Goal: Information Seeking & Learning: Learn about a topic

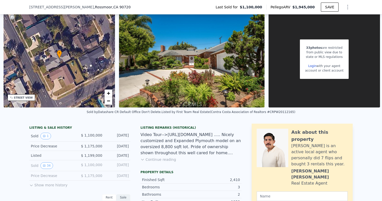
scroll to position [57, 0]
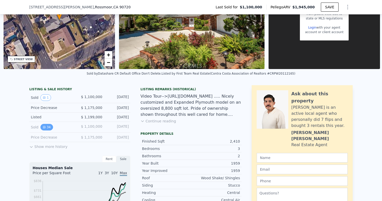
click at [51, 128] on button "34" at bounding box center [46, 127] width 12 height 7
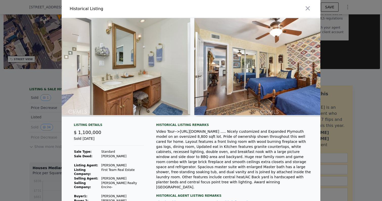
scroll to position [0, 3932]
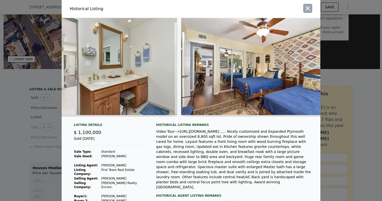
click at [308, 12] on button "button" at bounding box center [307, 8] width 9 height 9
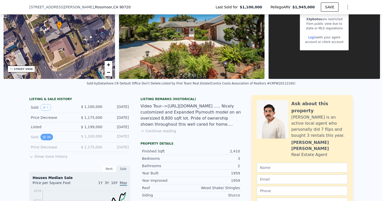
scroll to position [60, 0]
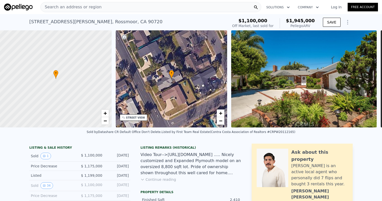
click at [297, 93] on img at bounding box center [304, 78] width 146 height 97
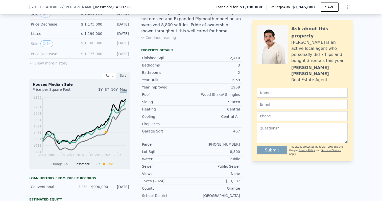
scroll to position [140, 0]
click at [57, 86] on div "Houses Median Sale" at bounding box center [80, 84] width 95 height 5
click at [124, 74] on div "Sale" at bounding box center [123, 75] width 14 height 7
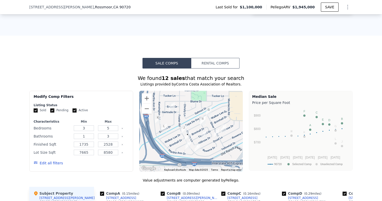
scroll to position [389, 0]
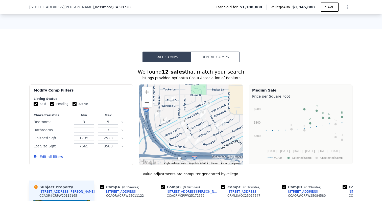
click at [202, 58] on button "Rental Comps" at bounding box center [215, 57] width 49 height 11
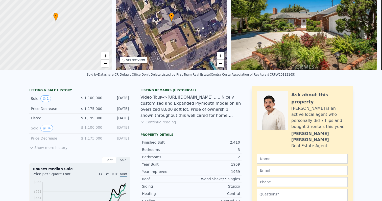
scroll to position [2, 0]
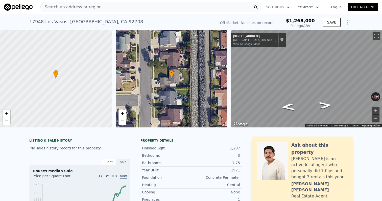
click at [121, 9] on div "Search an address or region" at bounding box center [150, 7] width 221 height 10
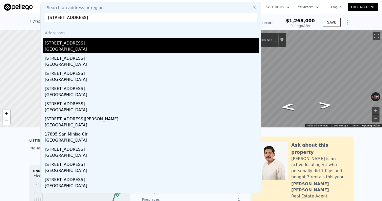
type input "17805 Winterberry St, Fountain Valley, CA 92708"
click at [93, 44] on div "17805 Winterberry St" at bounding box center [152, 42] width 214 height 8
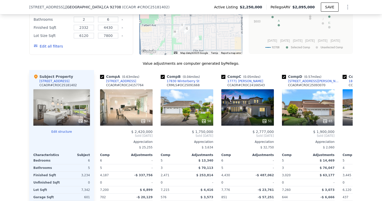
scroll to position [514, 0]
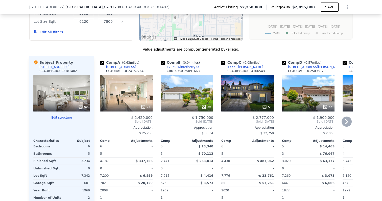
click at [138, 116] on span "$ 2,420,000" at bounding box center [141, 117] width 21 height 4
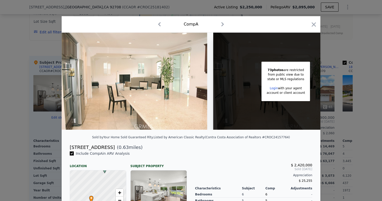
click at [140, 119] on img at bounding box center [135, 81] width 146 height 97
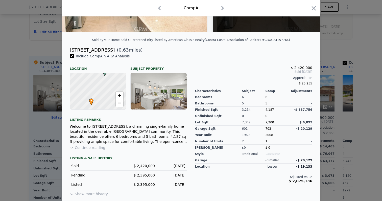
scroll to position [97, 0]
click at [97, 149] on button "Continue reading" at bounding box center [88, 147] width 36 height 5
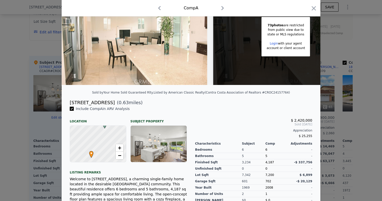
scroll to position [0, 0]
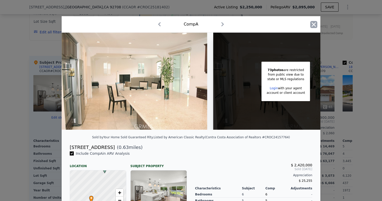
click at [313, 26] on icon "button" at bounding box center [313, 24] width 7 height 7
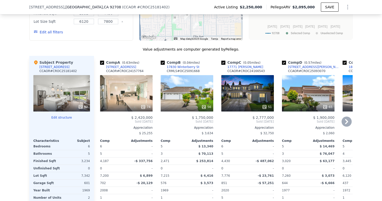
click at [242, 103] on div at bounding box center [247, 106] width 53 height 9
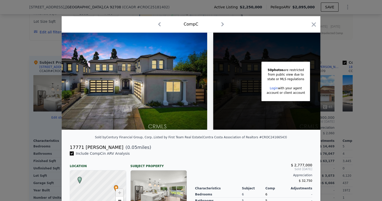
click at [273, 79] on div "state or MLS regulations" at bounding box center [286, 79] width 38 height 5
click at [274, 79] on div "state or MLS regulations" at bounding box center [286, 79] width 38 height 5
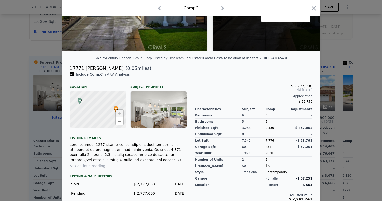
scroll to position [97, 0]
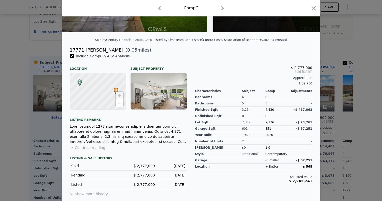
click at [100, 146] on button "Continue reading" at bounding box center [88, 147] width 36 height 5
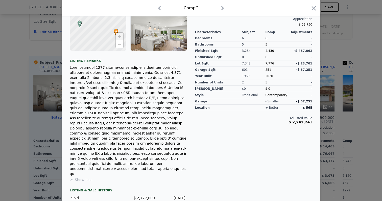
scroll to position [173, 0]
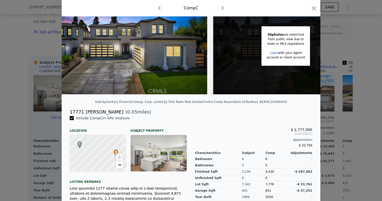
scroll to position [27, 0]
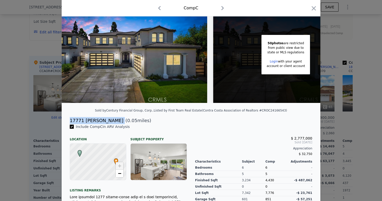
drag, startPoint x: 106, startPoint y: 121, endPoint x: 64, endPoint y: 120, distance: 41.2
click at [64, 120] on div "17771 Joshua Cir ( 0.05 miles)" at bounding box center [191, 120] width 259 height 7
copy div "17771 Joshua Cir"
click at [313, 6] on icon "button" at bounding box center [313, 8] width 7 height 7
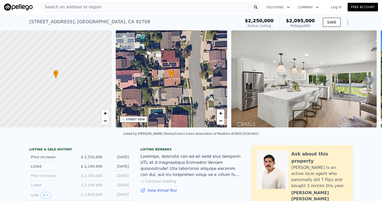
click at [136, 8] on div "Search an address or region" at bounding box center [150, 7] width 221 height 10
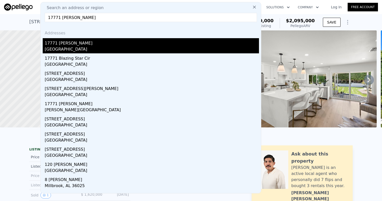
type input "17771 Joshua Cir"
click at [98, 48] on div "Fountain Valley, CA 92708" at bounding box center [152, 49] width 214 height 7
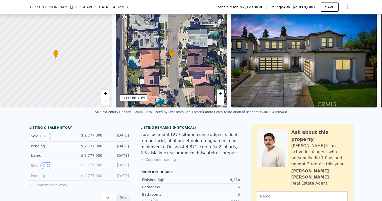
scroll to position [44, 0]
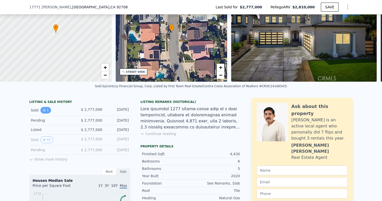
click at [50, 110] on button "1" at bounding box center [45, 110] width 11 height 7
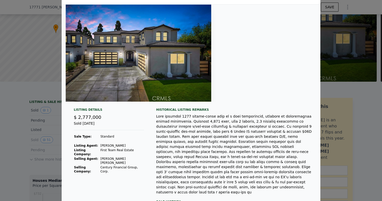
scroll to position [20, 0]
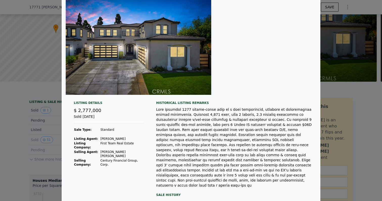
click at [47, 144] on div at bounding box center [191, 100] width 382 height 201
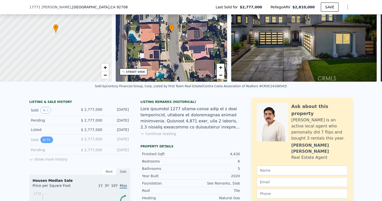
click at [49, 137] on button "51" at bounding box center [46, 139] width 12 height 7
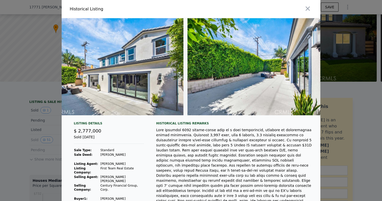
scroll to position [0, 7252]
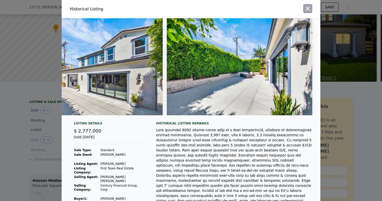
click at [309, 9] on icon "button" at bounding box center [307, 8] width 7 height 7
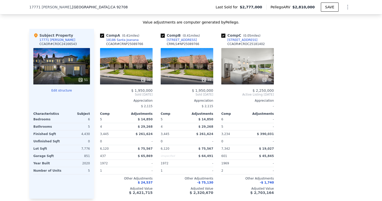
scroll to position [550, 0]
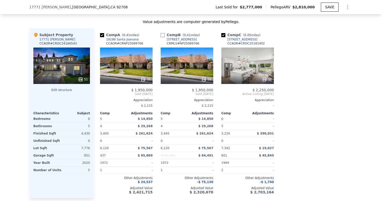
type input "3"
type input "8"
type input "2"
type input "6"
type input "2332"
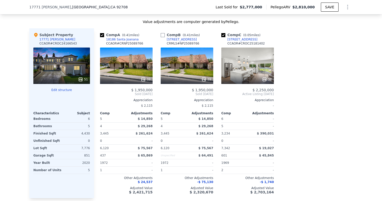
type input "4430"
type input "7800"
checkbox input "false"
type input "$ 2,095,000"
type input "-$ 473,576"
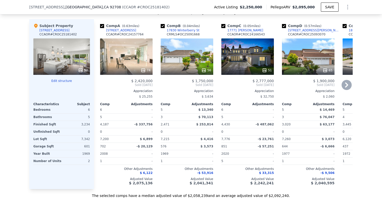
scroll to position [541, 0]
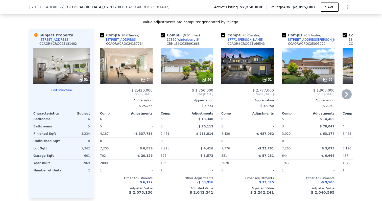
click at [132, 76] on div at bounding box center [126, 79] width 53 height 9
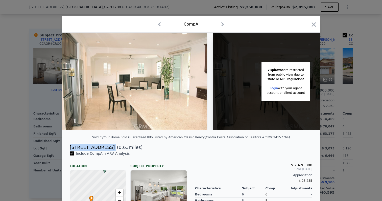
drag, startPoint x: 114, startPoint y: 149, endPoint x: 69, endPoint y: 147, distance: 45.0
click at [69, 147] on div "9346 Andalusia Ave ( 0.63 miles)" at bounding box center [191, 147] width 251 height 7
copy div "9346 Andalusia Ave"
click at [311, 25] on icon "button" at bounding box center [313, 24] width 7 height 7
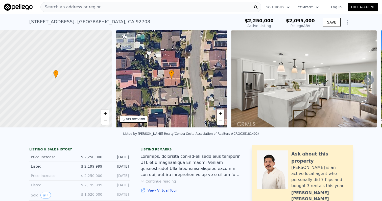
click at [140, 6] on div "Search an address or region" at bounding box center [150, 7] width 221 height 10
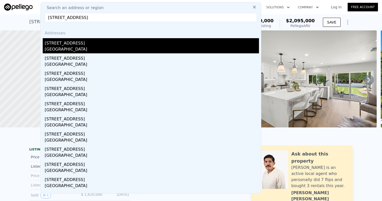
type input "9346 Andalusia Ave"
click at [118, 47] on div "Fountain Valley, CA 92708" at bounding box center [152, 49] width 214 height 7
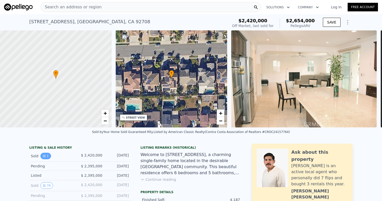
click at [49, 155] on button "1" at bounding box center [45, 156] width 11 height 7
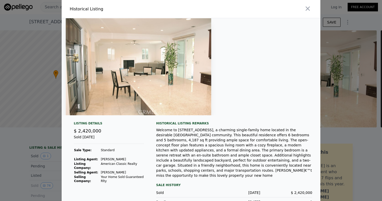
click at [63, 168] on div "Listing Details $ 2,420,000 Sold Oct 8, 2024 Sale Type: Standard Listing Agent:…" at bounding box center [191, 172] width 259 height 103
click at [51, 171] on div at bounding box center [191, 100] width 382 height 201
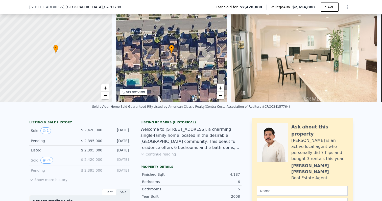
scroll to position [32, 0]
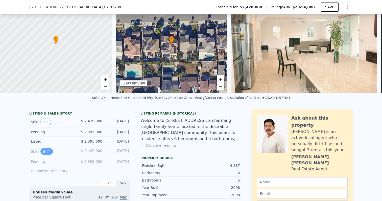
click at [51, 152] on button "74" at bounding box center [46, 151] width 12 height 7
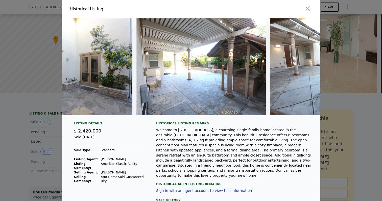
scroll to position [0, 8796]
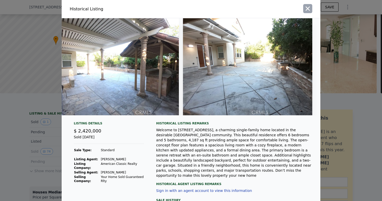
click at [309, 10] on icon "button" at bounding box center [308, 9] width 4 height 4
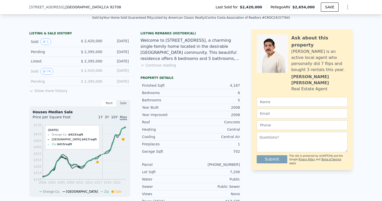
scroll to position [113, 0]
click at [157, 69] on div "Listing Remarks (Historical) Welcome to 9346 Andalusia Ave, a charming single-f…" at bounding box center [191, 52] width 101 height 42
click at [158, 66] on button "Continue reading" at bounding box center [159, 64] width 36 height 5
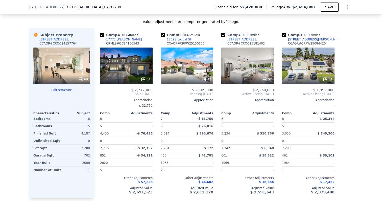
scroll to position [535, 0]
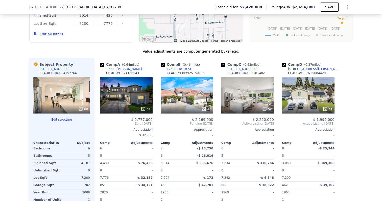
click at [184, 106] on div "42" at bounding box center [187, 108] width 48 height 5
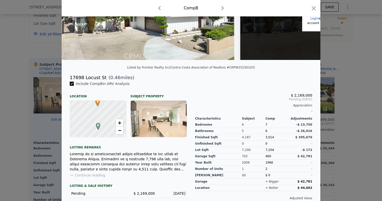
scroll to position [74, 0]
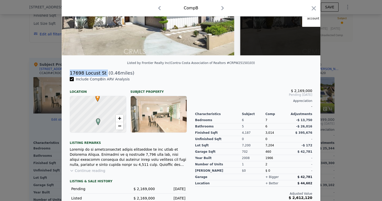
drag, startPoint x: 104, startPoint y: 73, endPoint x: 64, endPoint y: 72, distance: 40.2
click at [64, 72] on div "17698 Locust St ( 0.46 miles)" at bounding box center [191, 73] width 259 height 7
copy div "17698 Locust St"
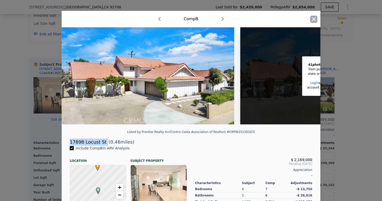
click at [316, 22] on icon "button" at bounding box center [313, 19] width 7 height 7
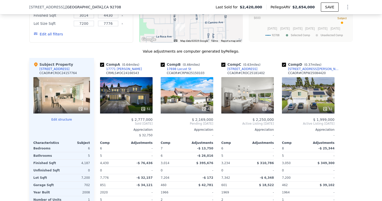
click at [127, 9] on div "9346 Andalusia Ave , Fountain Valley , CA 92708 Last Sold for $2,420,000 Pelleg…" at bounding box center [190, 7] width 323 height 14
click at [108, 5] on div "9346 Andalusia Ave , Fountain Valley , CA 92708" at bounding box center [77, 7] width 96 height 5
click at [109, 5] on div "9346 Andalusia Ave , Fountain Valley , CA 92708" at bounding box center [77, 7] width 96 height 5
drag, startPoint x: 115, startPoint y: 7, endPoint x: 110, endPoint y: 7, distance: 4.5
click at [110, 7] on div "9346 Andalusia Ave , Fountain Valley , CA 92708 Last Sold for $2,420,000 Pelleg…" at bounding box center [190, 7] width 323 height 14
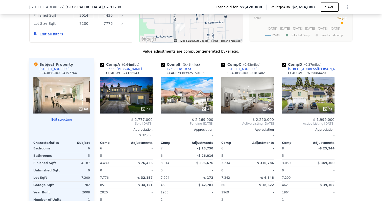
click at [106, 7] on span ", CA 92708" at bounding box center [112, 7] width 18 height 4
click at [108, 7] on span ", CA 92708" at bounding box center [112, 7] width 18 height 4
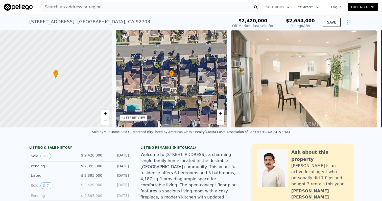
click at [126, 7] on div "Search an address or region" at bounding box center [150, 7] width 221 height 10
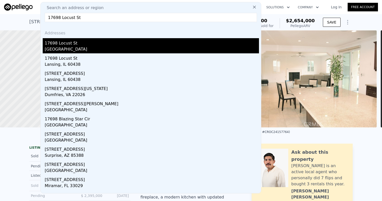
type input "17698 Locust St"
click at [107, 45] on div "17698 Locust St" at bounding box center [152, 42] width 214 height 8
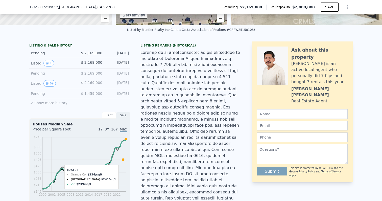
scroll to position [76, 0]
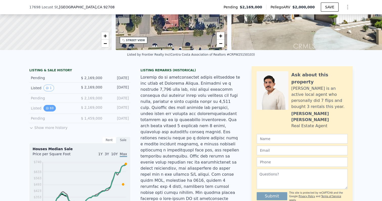
click at [51, 111] on button "69" at bounding box center [49, 108] width 12 height 7
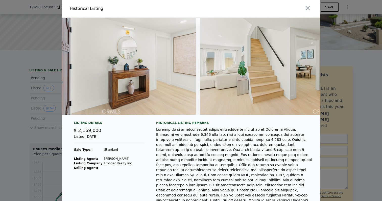
scroll to position [0, 918]
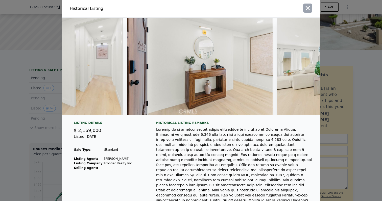
click at [307, 7] on icon "button" at bounding box center [307, 8] width 7 height 7
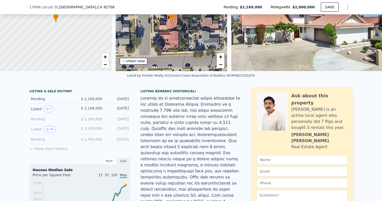
scroll to position [13, 0]
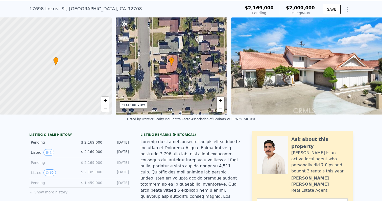
type input "6"
type input "8"
type input "5"
type input "6"
type input "3014"
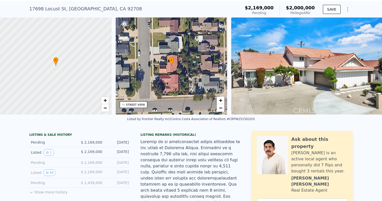
type input "4430"
type input "7200"
type input "7776"
type input "$ 2,654,000"
type input "-$ 130,603"
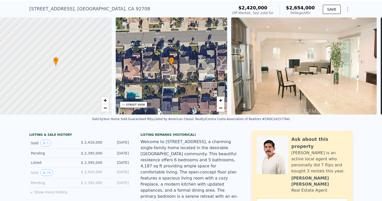
type input "3"
type input "6"
type input "2"
type input "5"
type input "2154"
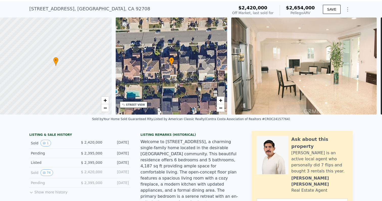
type input "4187"
type input "4284"
type input "7642"
type input "$ 2,000,000"
type input "-$ 467,699"
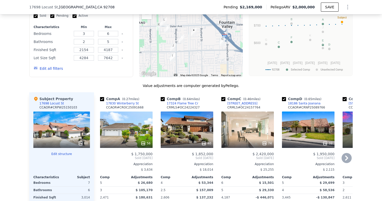
scroll to position [576, 0]
click at [134, 105] on div "CCAOR # CROC25091668" at bounding box center [124, 107] width 37 height 4
click at [132, 101] on div "17830 Winterberry St" at bounding box center [122, 103] width 33 height 4
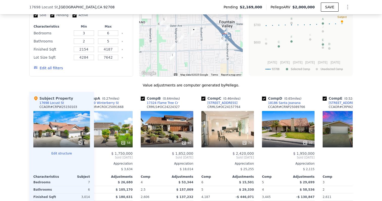
scroll to position [0, 0]
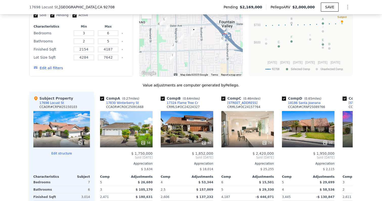
type input "6"
type input "8"
type input "5"
type input "6"
type input "3014"
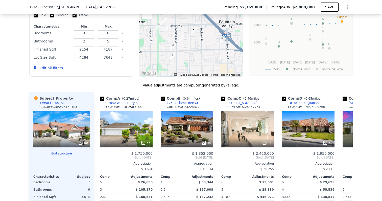
type input "4430"
type input "7200"
type input "7776"
type input "$ 2,654,000"
type input "-$ 130,603"
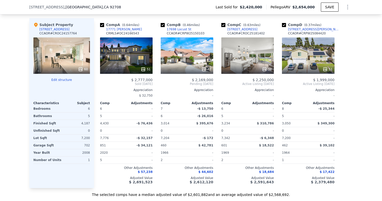
scroll to position [503, 0]
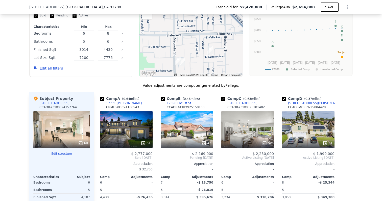
click at [129, 141] on div "51" at bounding box center [126, 143] width 48 height 5
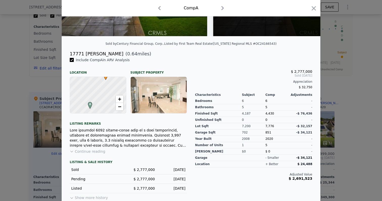
scroll to position [97, 0]
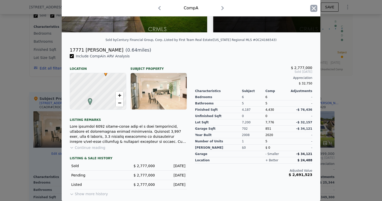
click at [315, 11] on icon "button" at bounding box center [313, 8] width 7 height 7
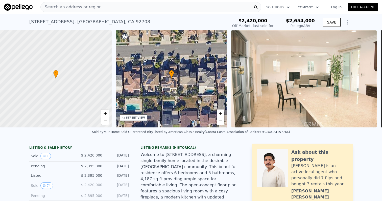
click at [99, 3] on div "Search an address or region" at bounding box center [150, 7] width 221 height 10
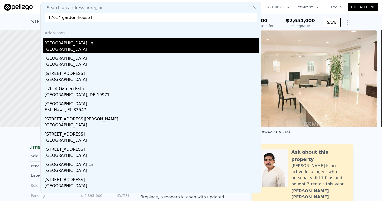
type input "17614 garden house l"
click at [79, 43] on div "17614 Garden House Ln" at bounding box center [152, 42] width 214 height 8
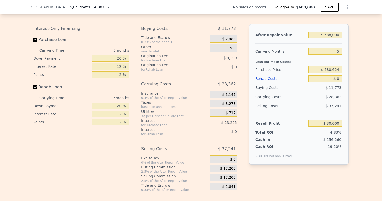
scroll to position [706, 0]
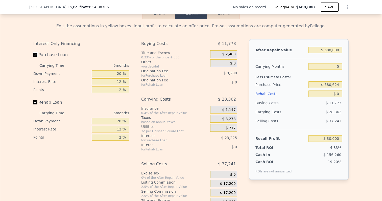
click at [34, 56] on input "Purchase Loan" at bounding box center [35, 55] width 4 height 4
checkbox input "false"
type input "$ 62,515"
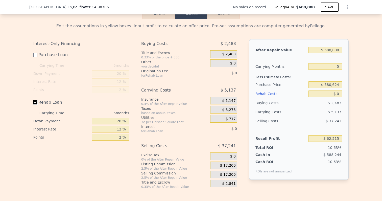
click at [37, 101] on input "Rehab Loan" at bounding box center [35, 102] width 4 height 4
checkbox input "false"
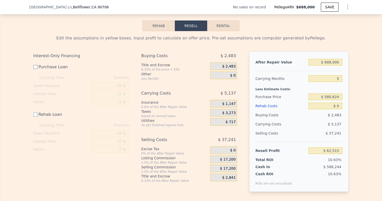
scroll to position [666, 0]
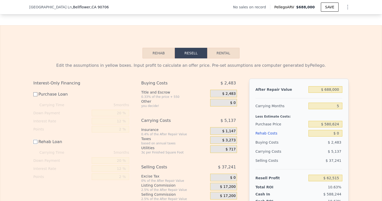
click at [154, 49] on button "Rehab" at bounding box center [159, 53] width 32 height 11
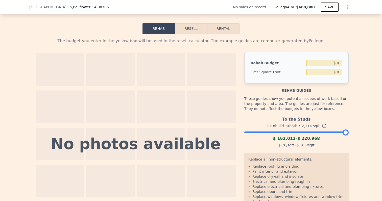
scroll to position [703, 0]
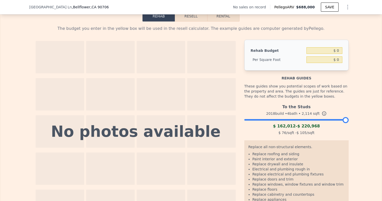
drag, startPoint x: 343, startPoint y: 119, endPoint x: 358, endPoint y: 117, distance: 15.5
click at [358, 117] on div "The budget you enter in the yellow box will be used in the resell calculator. T…" at bounding box center [191, 122] width 382 height 202
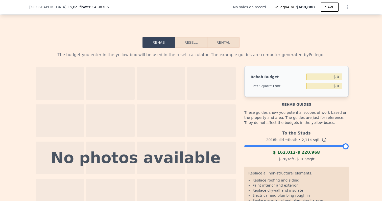
scroll to position [642, 0]
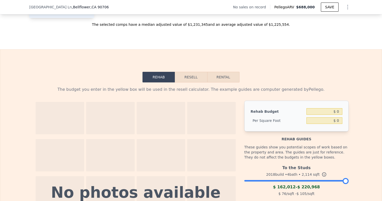
click at [220, 85] on div "The budget you enter in the yellow box will be used in the resell calculator. T…" at bounding box center [190, 183] width 323 height 202
click at [220, 78] on button "Rental" at bounding box center [223, 77] width 32 height 11
select select "30"
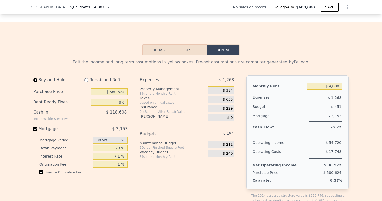
scroll to position [684, 0]
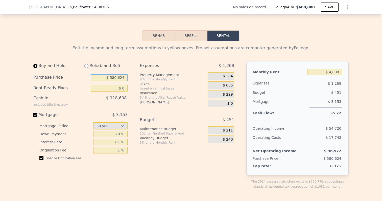
click at [107, 78] on input "$ 580,624" at bounding box center [109, 77] width 37 height 7
click at [133, 68] on div "Buy and Hold Rehab and Refi Purchase Price $ 580,624 Rent Ready Fixes $ 0 Cash …" at bounding box center [135, 129] width 205 height 136
click at [37, 117] on div "Mortgage" at bounding box center [61, 115] width 57 height 6
click at [37, 113] on input "Mortgage $ 3,153" at bounding box center [35, 115] width 4 height 4
checkbox input "false"
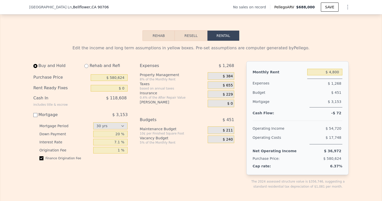
type input "$ 7,000"
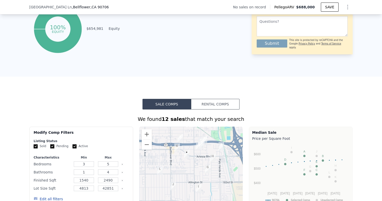
scroll to position [282, 0]
click at [202, 100] on button "Rental Comps" at bounding box center [215, 104] width 49 height 11
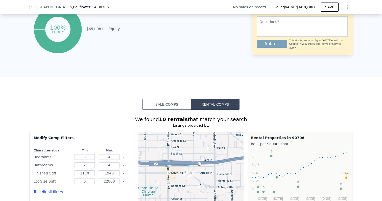
click at [179, 103] on button "Sale Comps" at bounding box center [167, 104] width 49 height 11
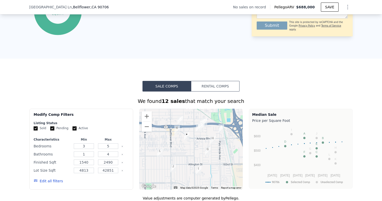
scroll to position [322, 0]
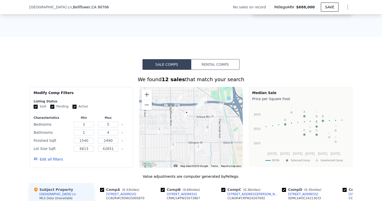
click at [213, 68] on button "Rental Comps" at bounding box center [215, 64] width 49 height 11
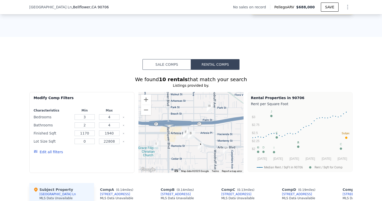
click at [163, 68] on button "Sale Comps" at bounding box center [167, 64] width 49 height 11
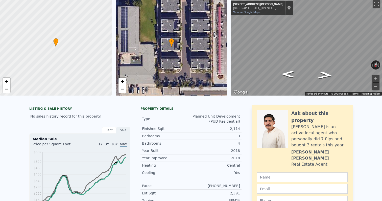
scroll to position [0, 0]
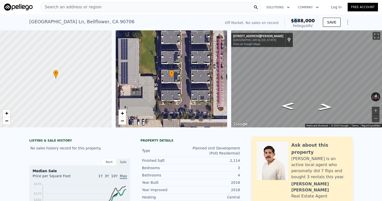
drag, startPoint x: 297, startPoint y: 20, endPoint x: 301, endPoint y: 20, distance: 3.3
click at [301, 20] on span "$688,000" at bounding box center [303, 20] width 24 height 5
drag, startPoint x: 315, startPoint y: 26, endPoint x: 307, endPoint y: 24, distance: 8.5
click at [307, 24] on div "Pellego ARV" at bounding box center [303, 25] width 24 height 5
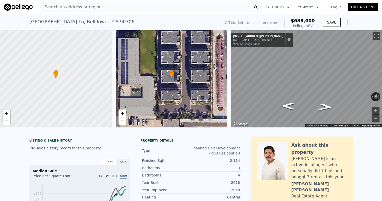
click at [307, 24] on div "Pellego ARV" at bounding box center [303, 25] width 24 height 5
click at [348, 22] on icon "Show Options" at bounding box center [348, 22] width 1 height 4
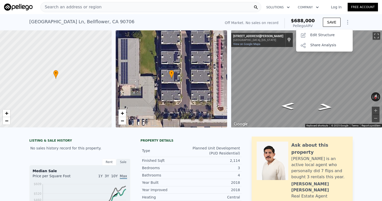
click at [348, 22] on icon "Show Options" at bounding box center [348, 22] width 1 height 4
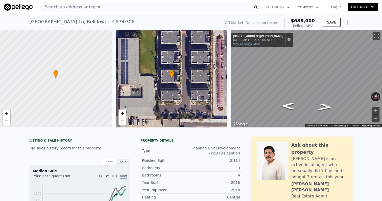
drag, startPoint x: 315, startPoint y: 25, endPoint x: 291, endPoint y: 25, distance: 24.0
click at [291, 25] on div "Off Market. No sales on record $688,000 Pellego ARV" at bounding box center [270, 23] width 94 height 14
copy div "Pellego ARV"
checkbox input "true"
type input "$ 4,800"
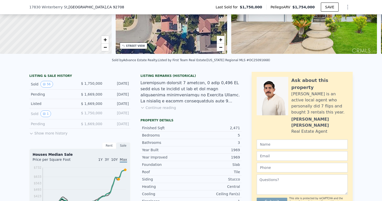
scroll to position [82, 0]
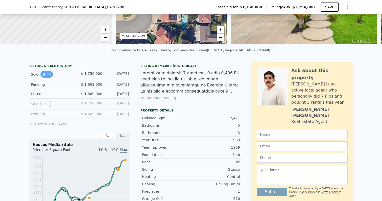
click at [52, 74] on button "56" at bounding box center [46, 74] width 12 height 7
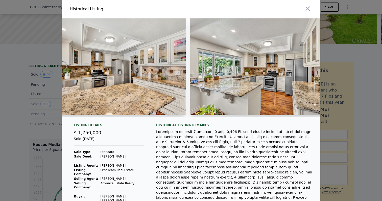
scroll to position [0, 2652]
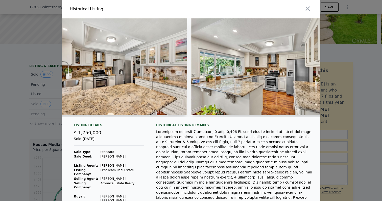
click button "button" at bounding box center [307, 8] width 9 height 9
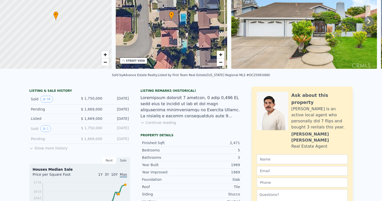
scroll to position [2, 0]
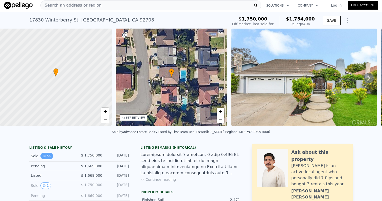
click at [47, 157] on button "56" at bounding box center [46, 156] width 12 height 7
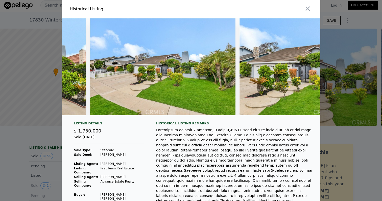
scroll to position [0, 8063]
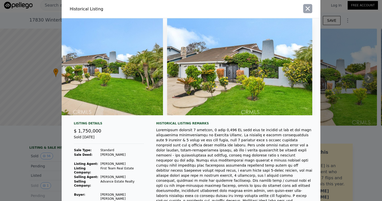
click at [306, 10] on icon "button" at bounding box center [308, 9] width 4 height 4
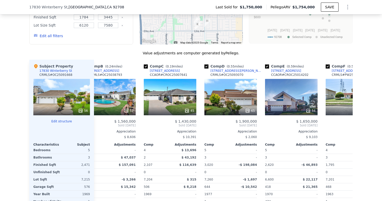
scroll to position [0, 0]
